Goal: Book appointment/travel/reservation

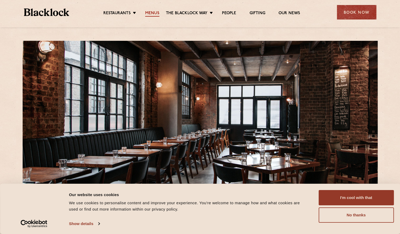
click at [151, 13] on link "Menus" at bounding box center [152, 14] width 14 height 6
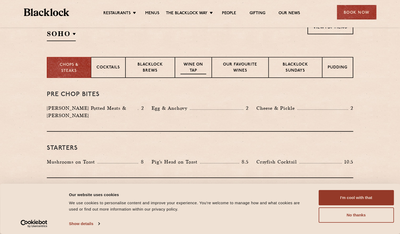
scroll to position [163, 0]
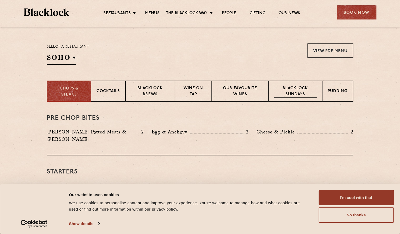
click at [297, 88] on p "Blacklock Sundays" at bounding box center [295, 91] width 43 height 12
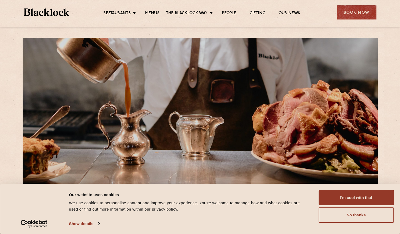
scroll to position [0, 0]
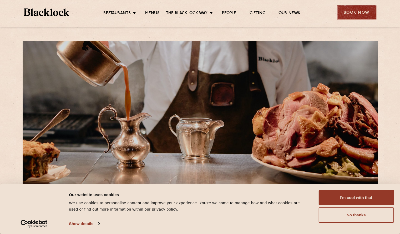
click at [356, 10] on div "Book Now" at bounding box center [356, 12] width 39 height 14
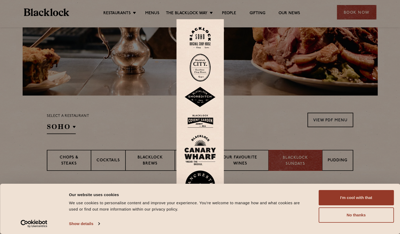
scroll to position [95, 0]
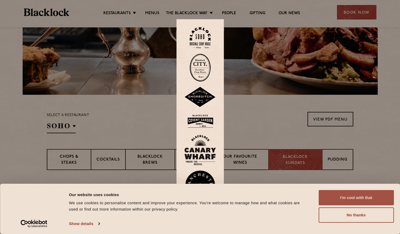
click at [343, 193] on button "I'm cool with that" at bounding box center [355, 197] width 75 height 15
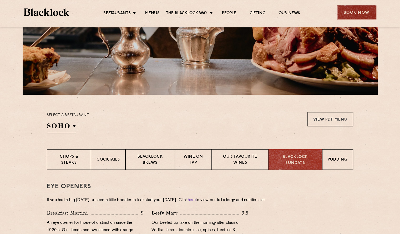
click at [353, 17] on div "Book Now" at bounding box center [356, 12] width 39 height 14
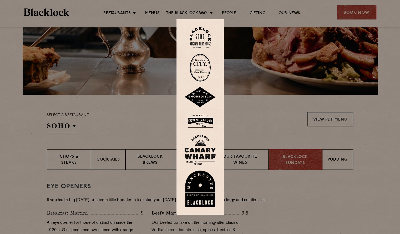
click at [200, 96] on img at bounding box center [200, 97] width 32 height 21
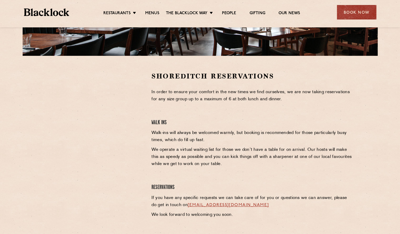
scroll to position [130, 0]
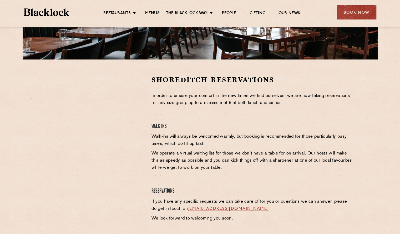
click at [190, 105] on p "In order to ensure your comfort in the new times we find ourselves, we are now …" at bounding box center [252, 99] width 202 height 14
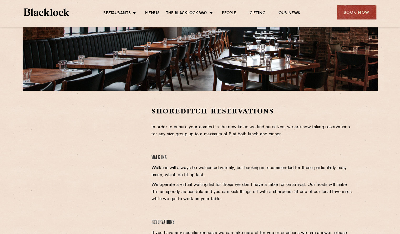
scroll to position [98, 0]
